Goal: Obtain resource: Download file/media

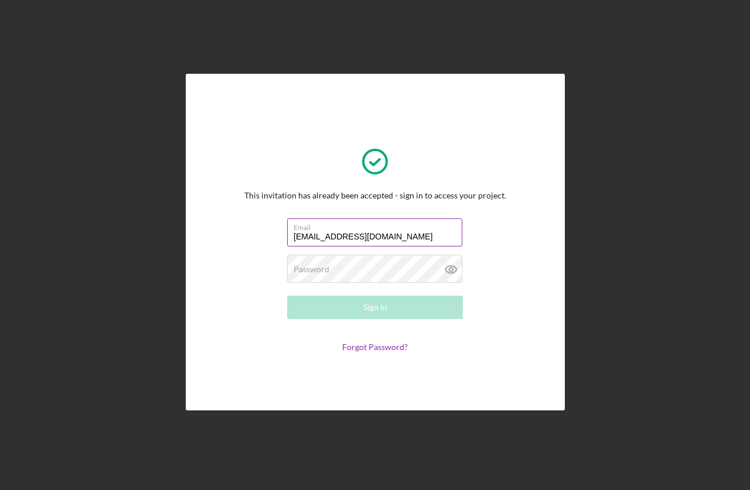
type input "[EMAIL_ADDRESS][DOMAIN_NAME]"
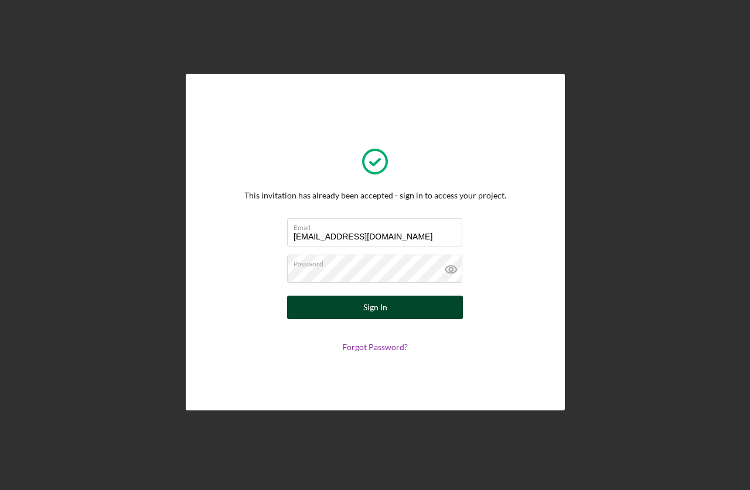
click at [390, 301] on button "Sign In" at bounding box center [375, 307] width 176 height 23
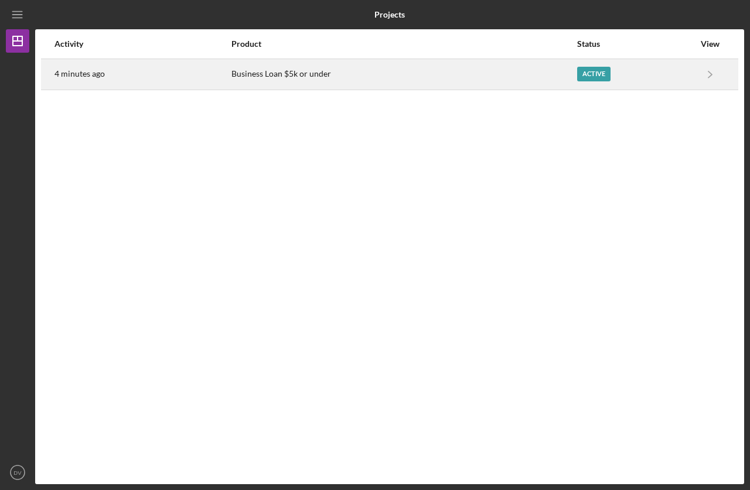
click at [263, 80] on div "Business Loan $5k or under" at bounding box center [403, 74] width 345 height 29
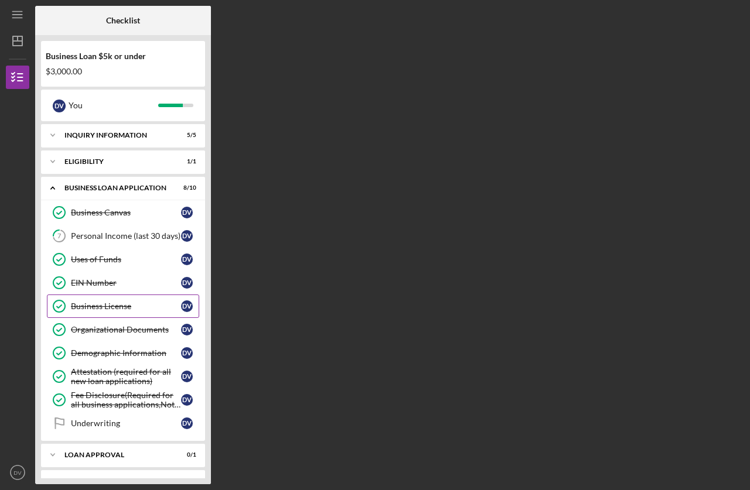
scroll to position [47, 0]
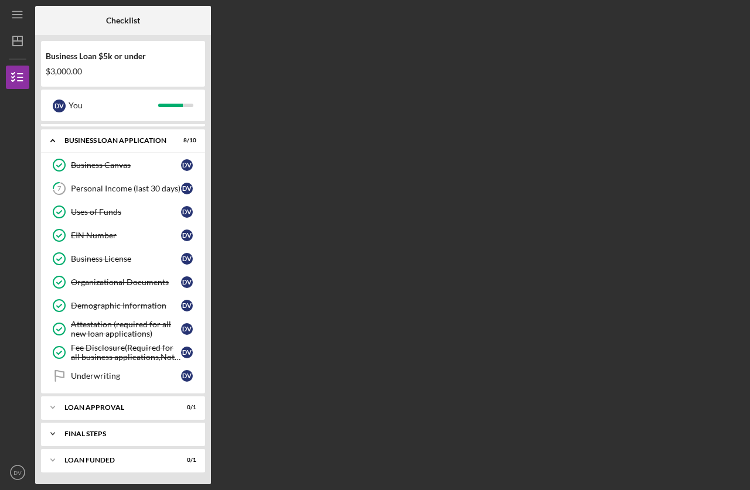
click at [188, 435] on div "Final Steps" at bounding box center [127, 434] width 126 height 7
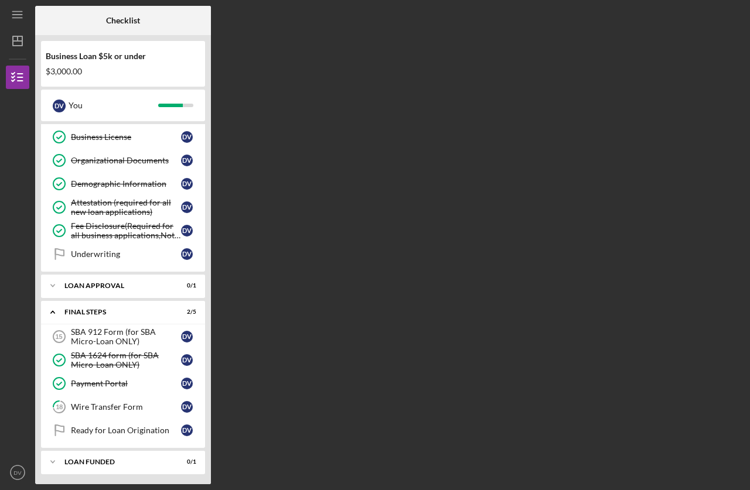
scroll to position [171, 0]
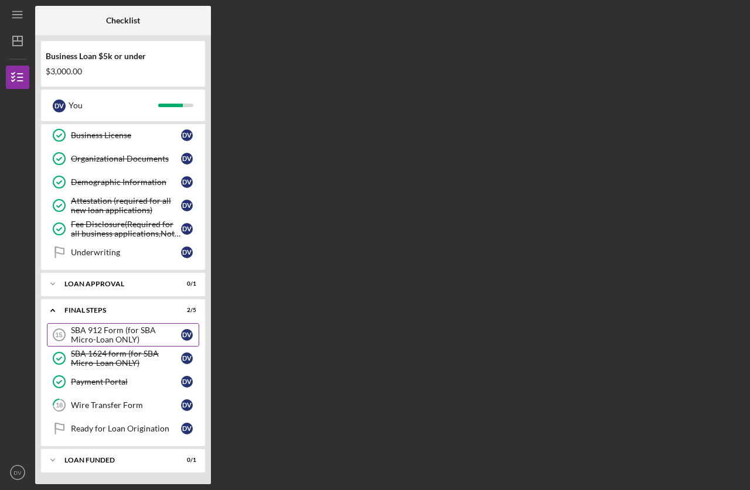
click at [96, 328] on div "SBA 912 Form (for SBA Micro-Loan ONLY)" at bounding box center [126, 335] width 110 height 19
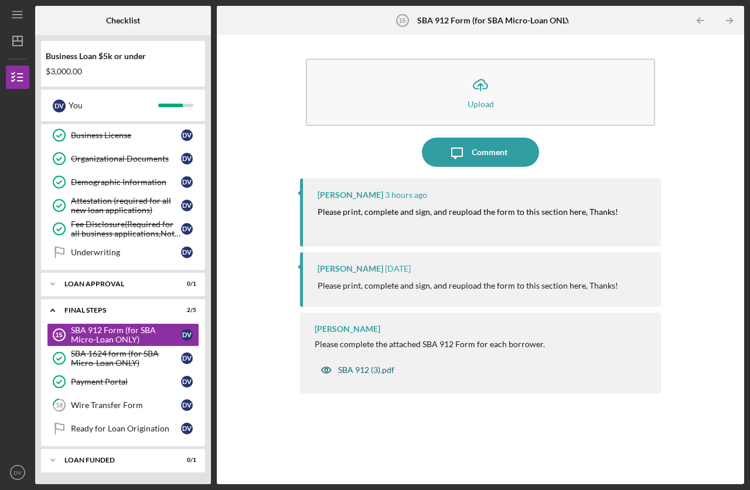
click at [381, 370] on div "SBA 912 (3).pdf" at bounding box center [366, 370] width 56 height 9
